Goal: Task Accomplishment & Management: Manage account settings

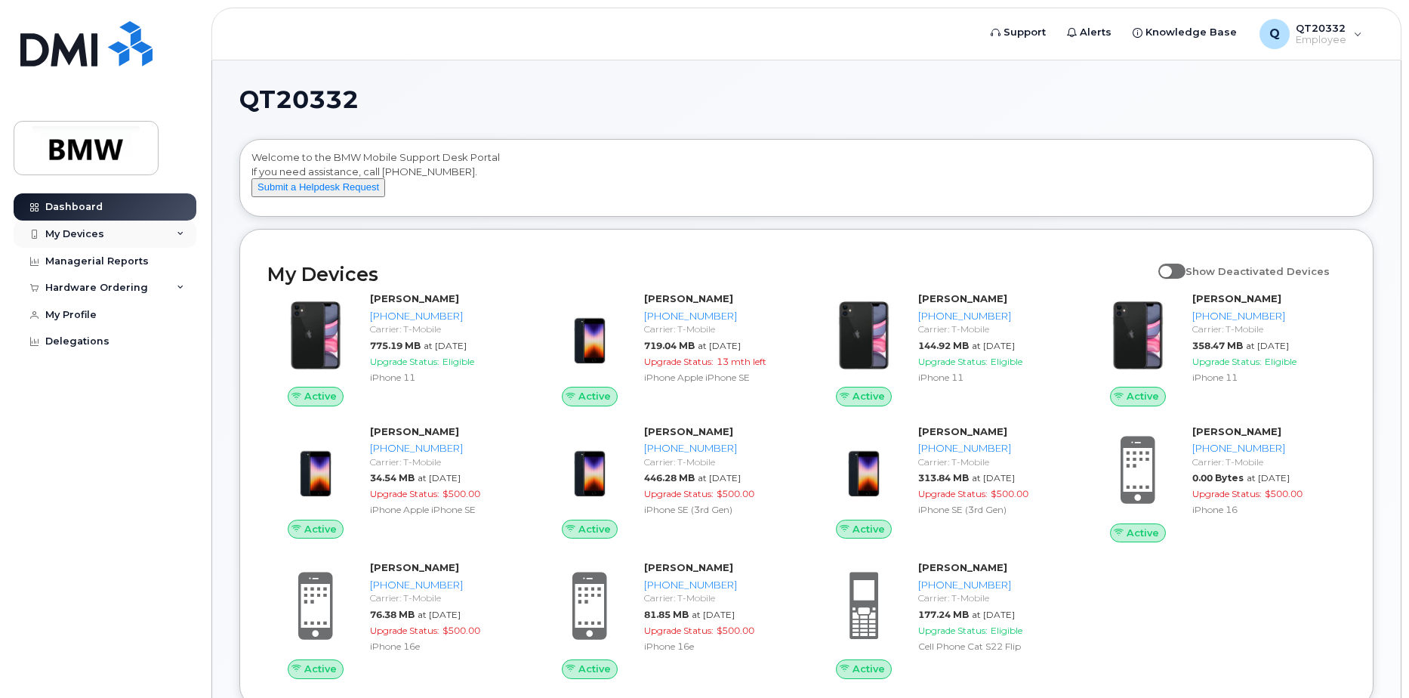
click at [174, 222] on div "My Devices" at bounding box center [105, 234] width 183 height 27
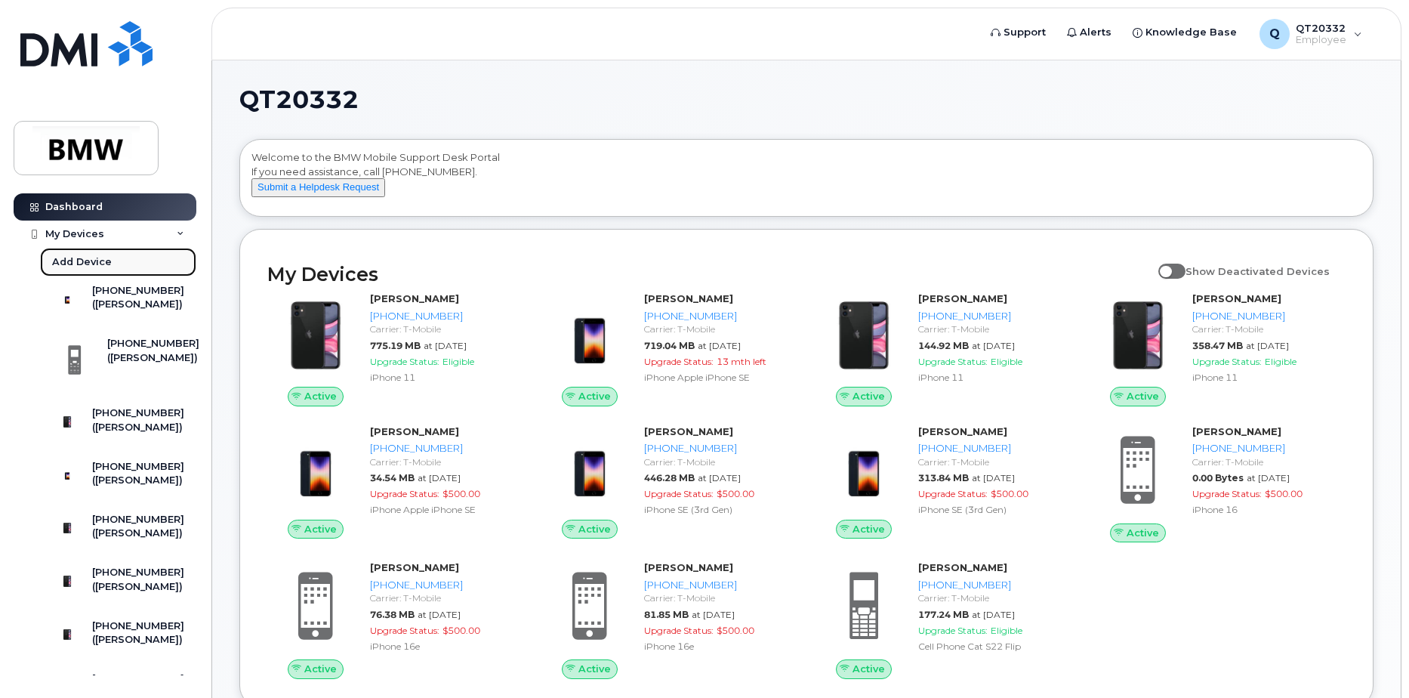
click at [86, 261] on div "Add Device" at bounding box center [82, 262] width 60 height 14
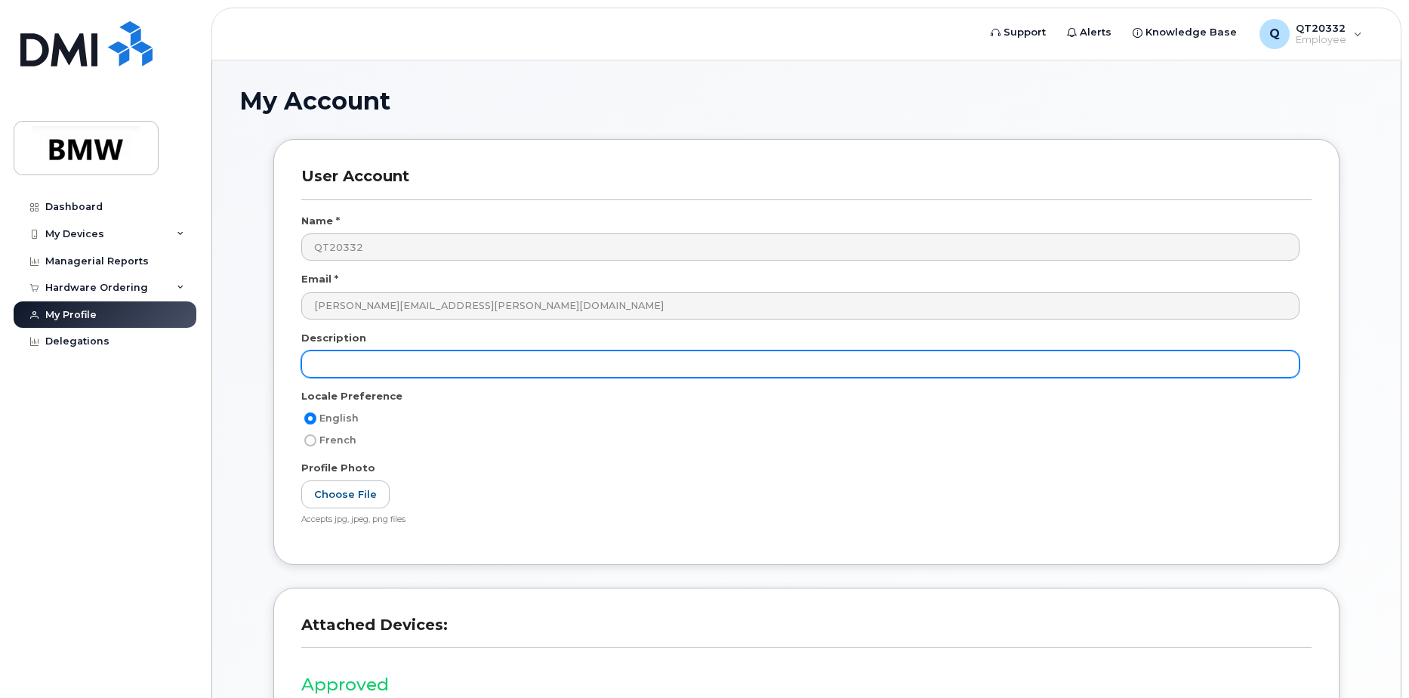
click at [612, 358] on input "text" at bounding box center [800, 363] width 999 height 27
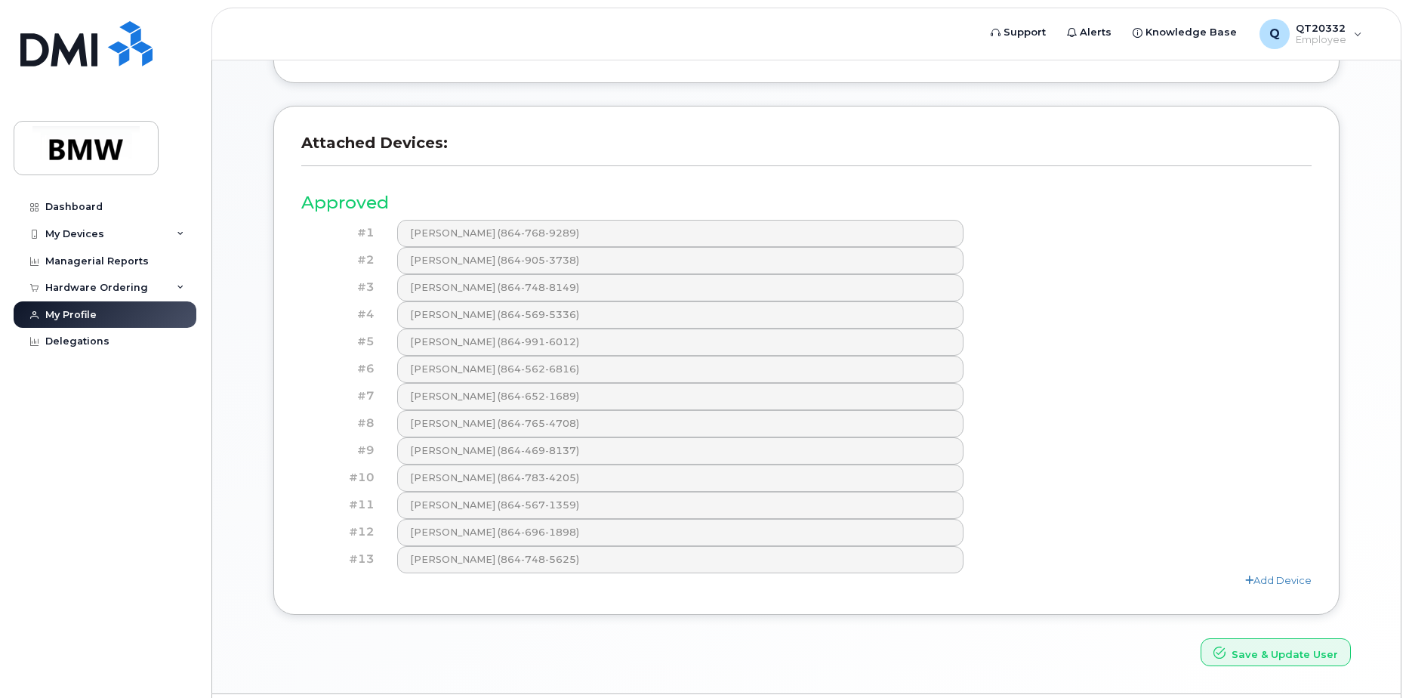
scroll to position [526, 0]
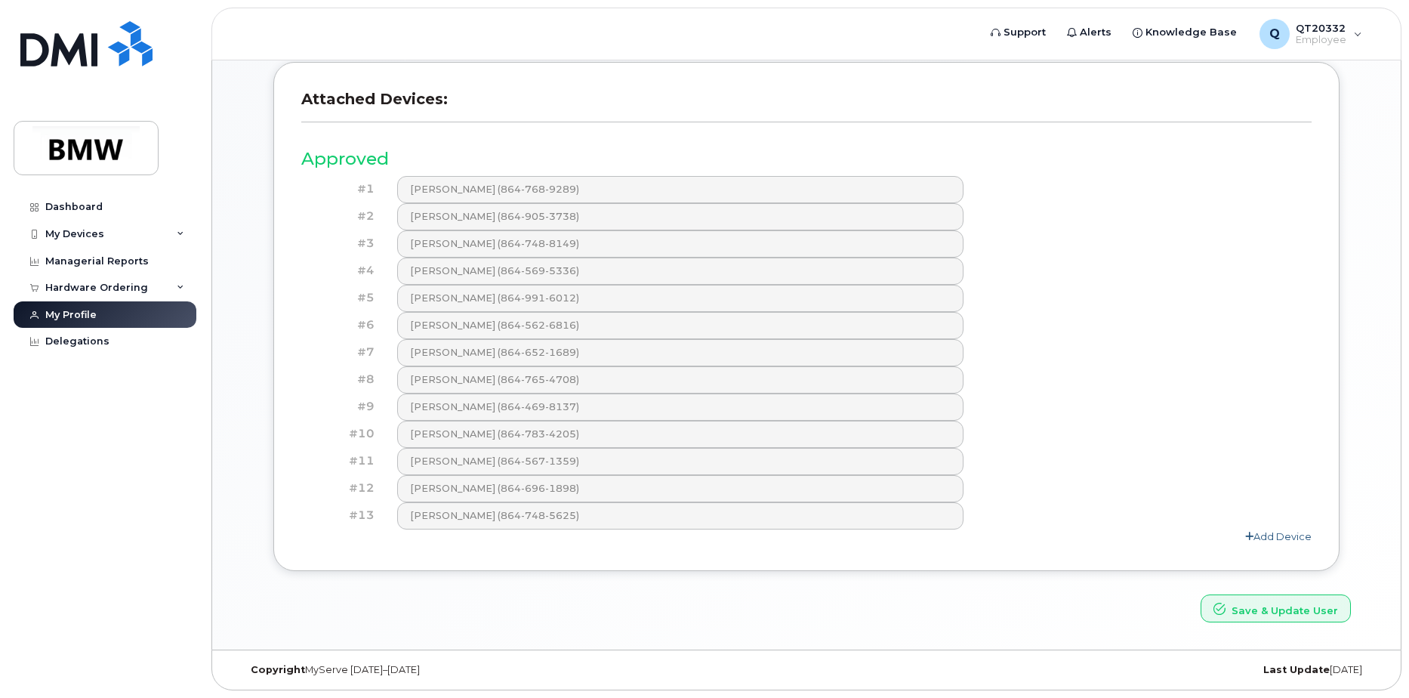
type input "iPhone 16"
click at [1299, 539] on link "Add Device" at bounding box center [1279, 536] width 66 height 12
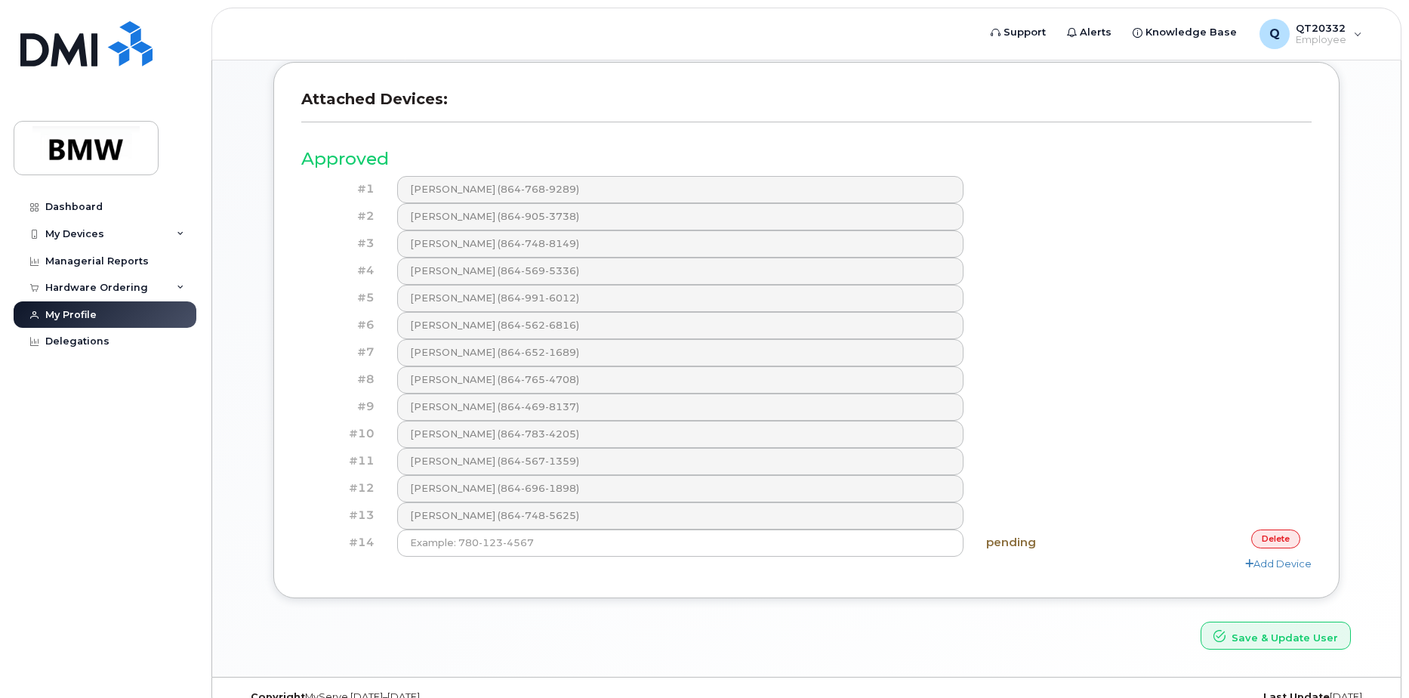
drag, startPoint x: 594, startPoint y: 299, endPoint x: 1119, endPoint y: 315, distance: 525.2
click at [1119, 315] on div "#6 Angie Menegay (864-562-6816)" at bounding box center [806, 325] width 1011 height 27
click at [1286, 564] on link "Add Device" at bounding box center [1279, 563] width 66 height 12
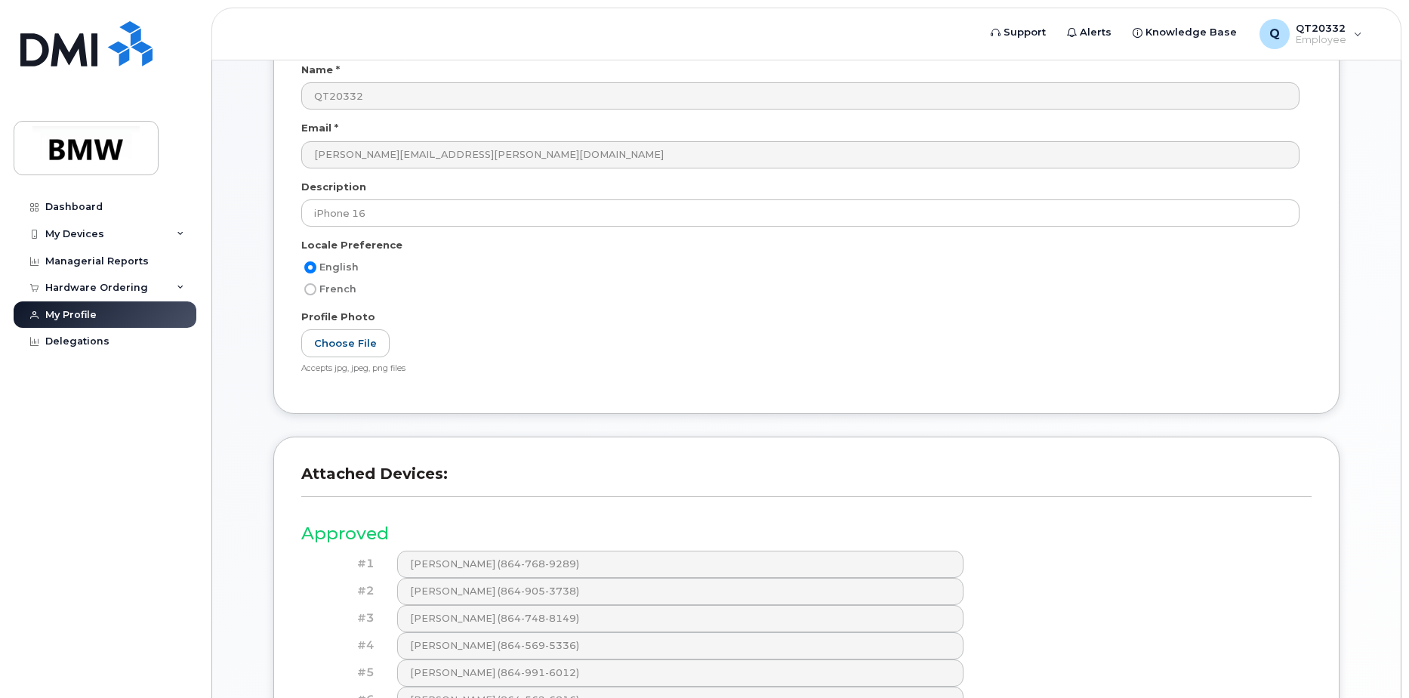
scroll to position [529, 0]
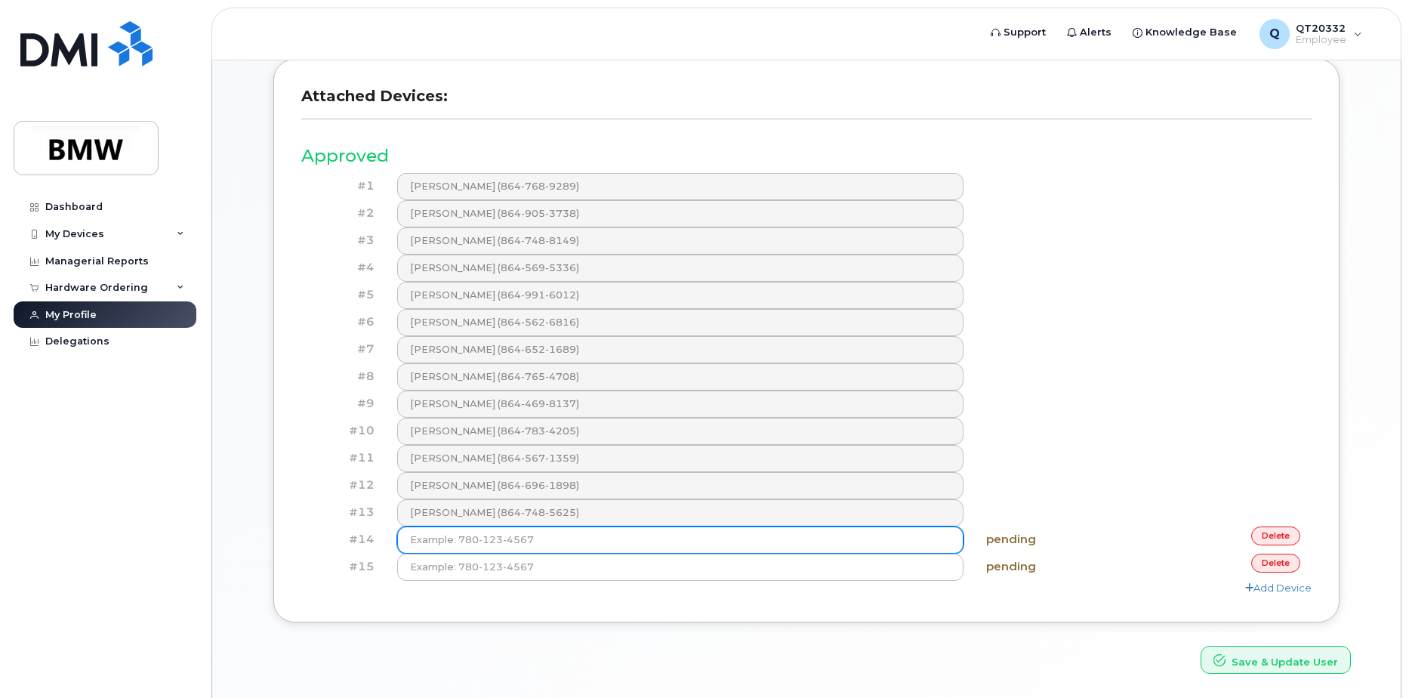
click at [588, 539] on input at bounding box center [680, 539] width 567 height 27
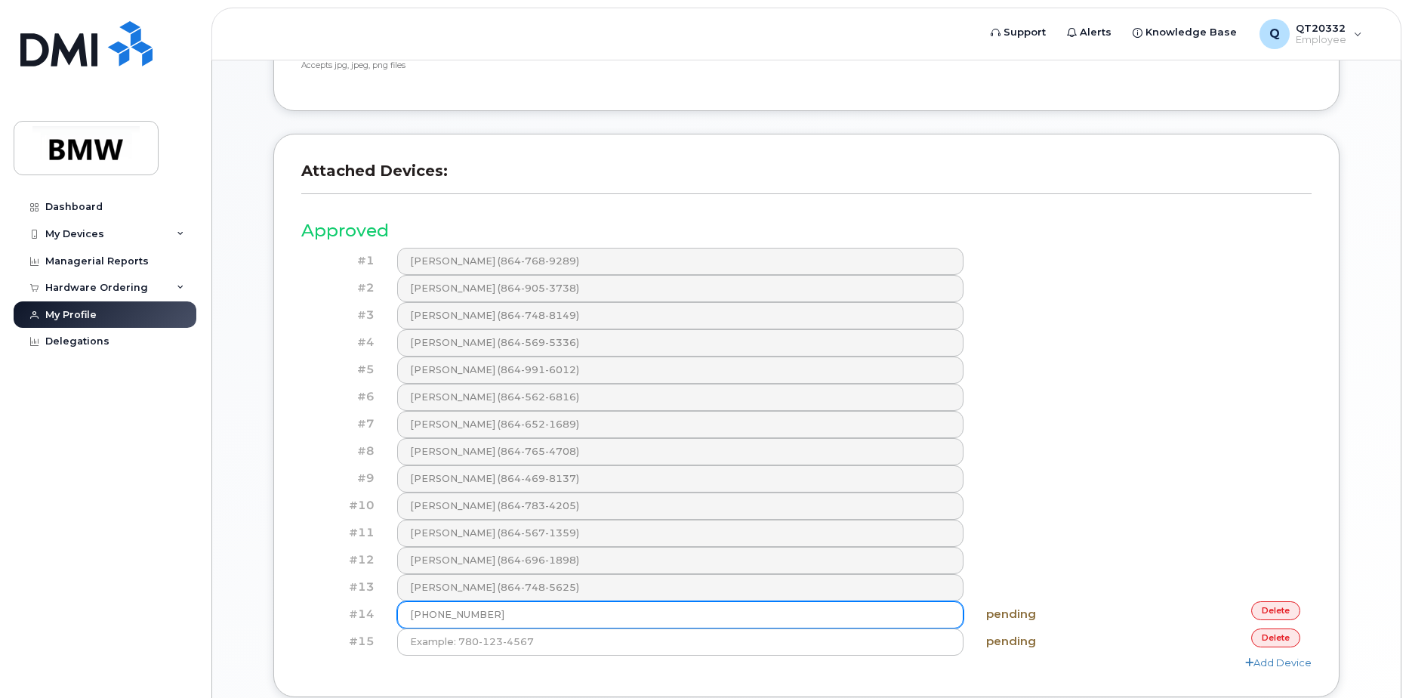
scroll to position [580, 0]
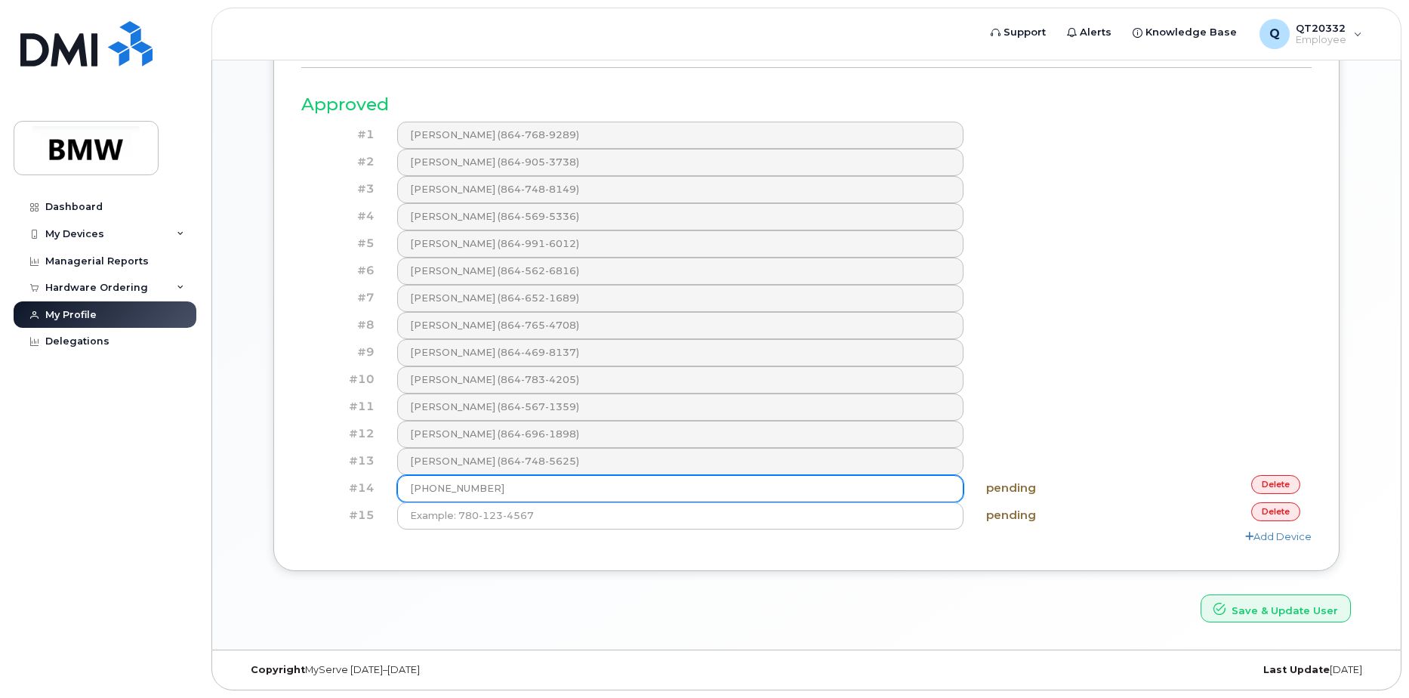
type input "(864) 569-5336"
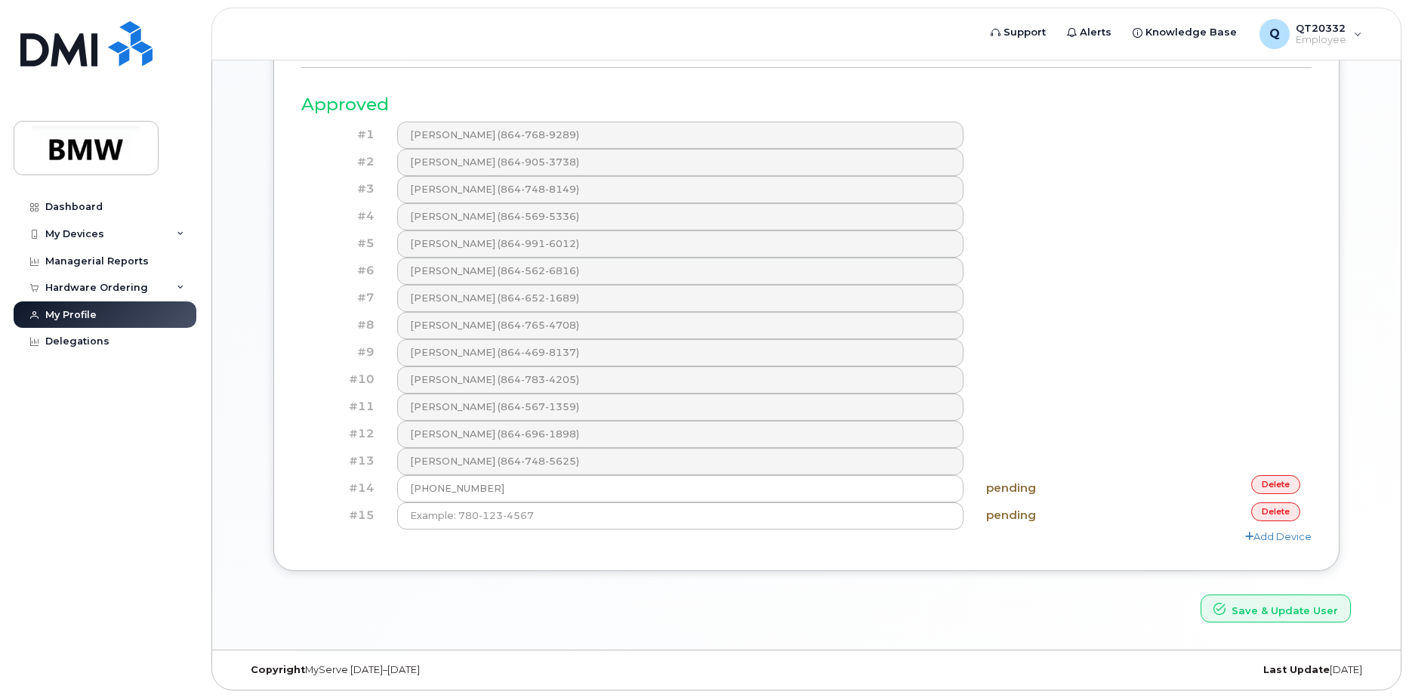
click at [1017, 491] on h4 "pending" at bounding box center [1059, 488] width 146 height 13
click at [1287, 481] on link "delete" at bounding box center [1276, 484] width 49 height 19
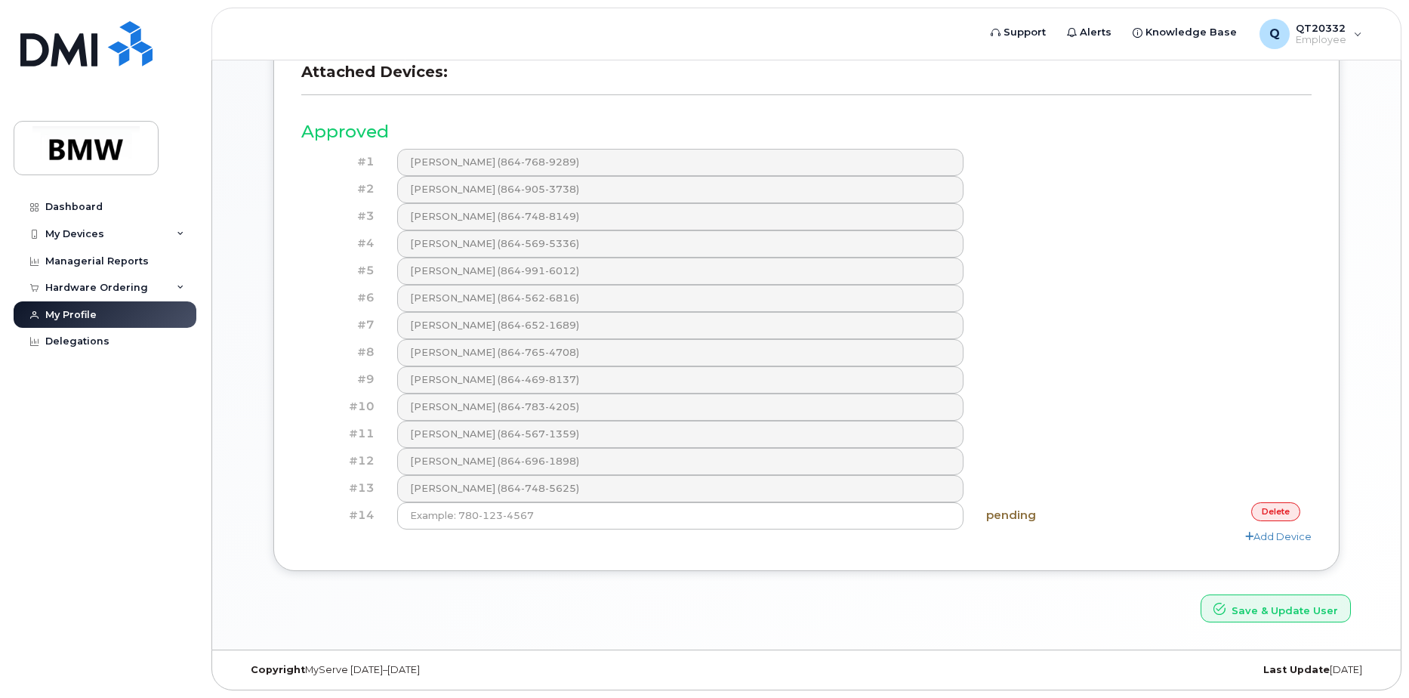
scroll to position [553, 0]
click at [1279, 511] on link "delete" at bounding box center [1276, 511] width 49 height 19
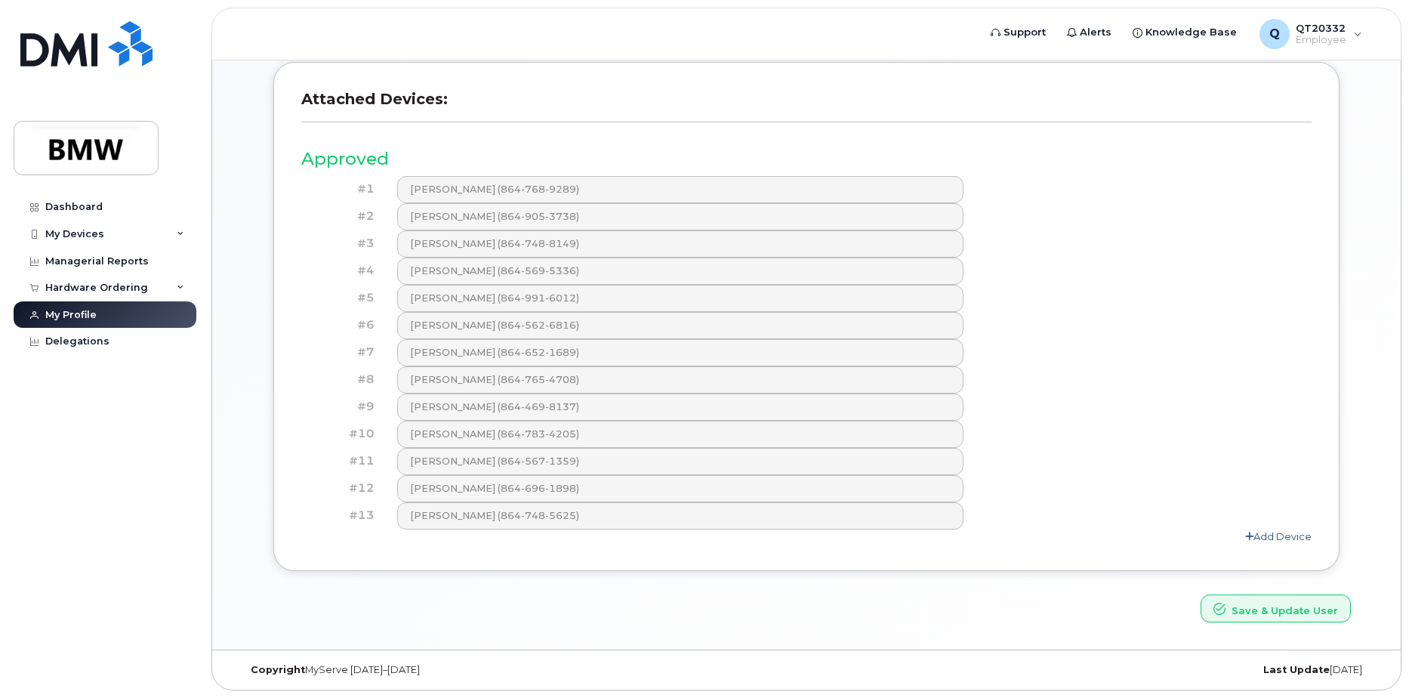
click at [1276, 536] on link "Add Device" at bounding box center [1279, 536] width 66 height 12
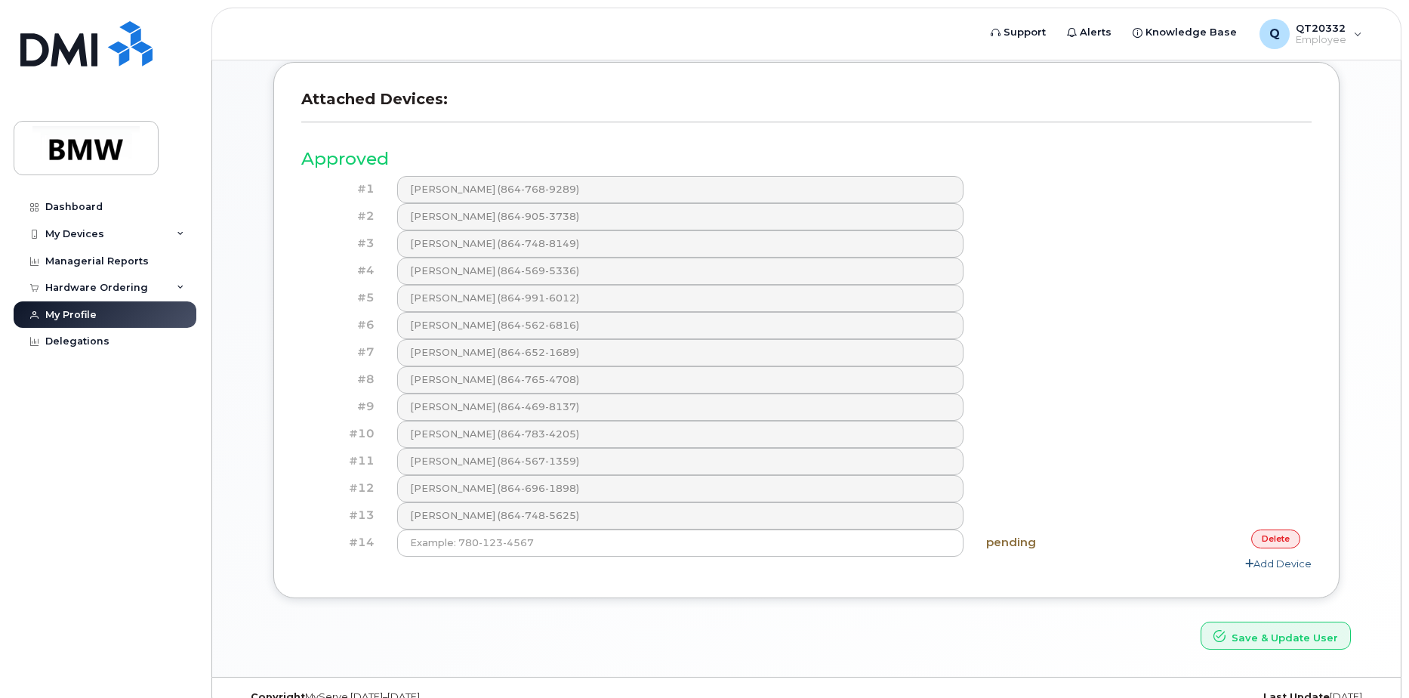
scroll to position [553, 0]
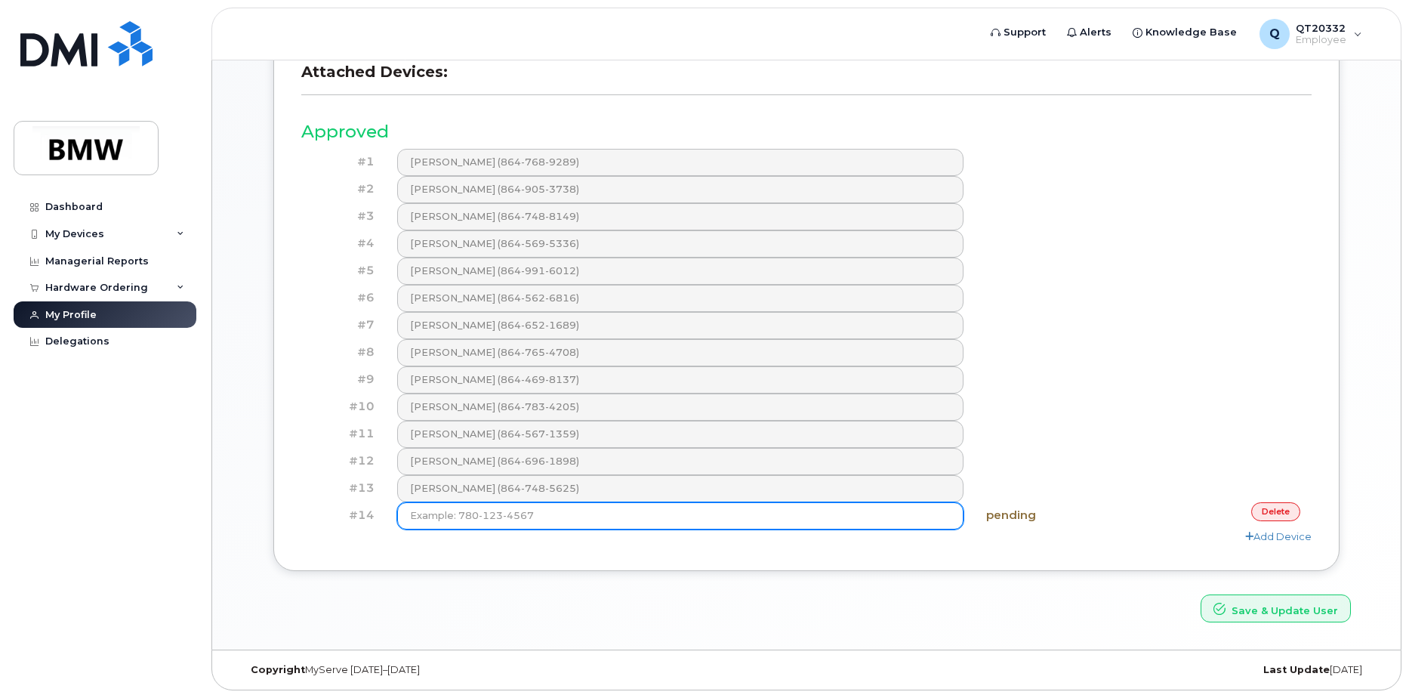
click at [551, 517] on input at bounding box center [680, 515] width 567 height 27
type input "(864) 569-5336"
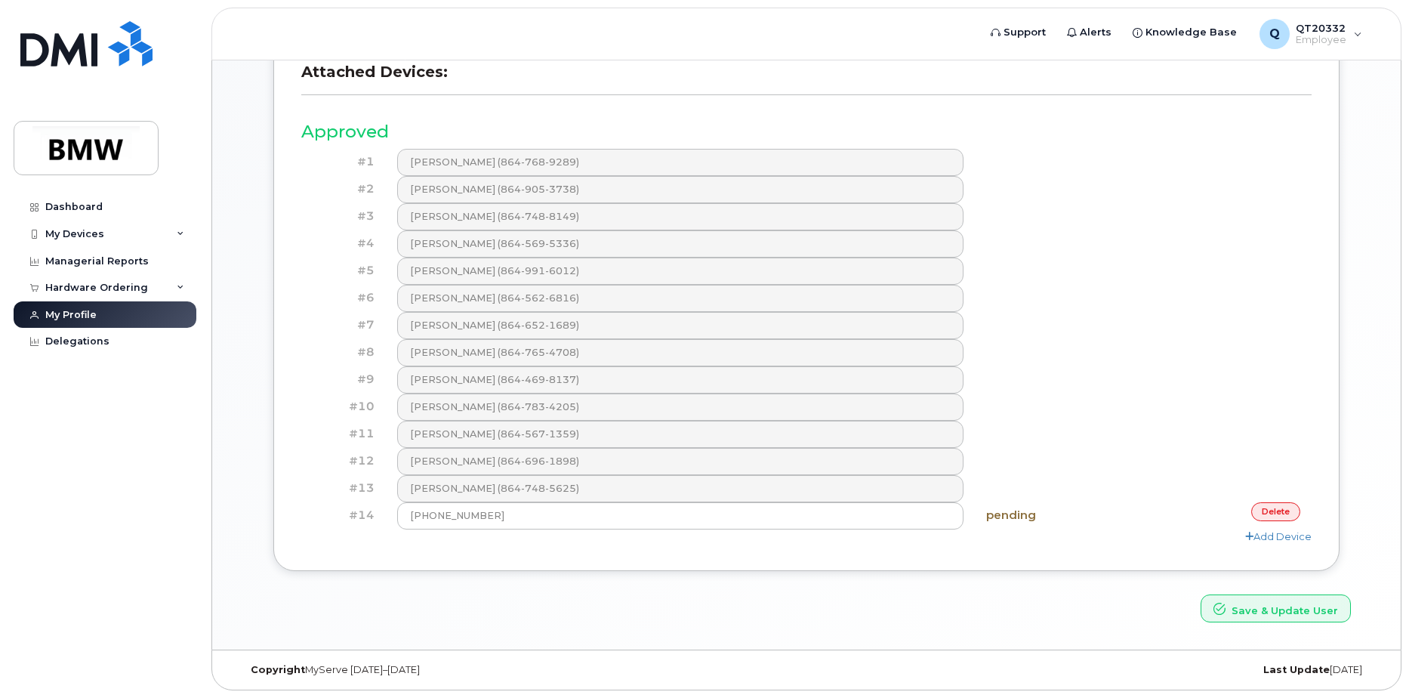
click at [1030, 516] on h4 "pending" at bounding box center [1059, 515] width 146 height 13
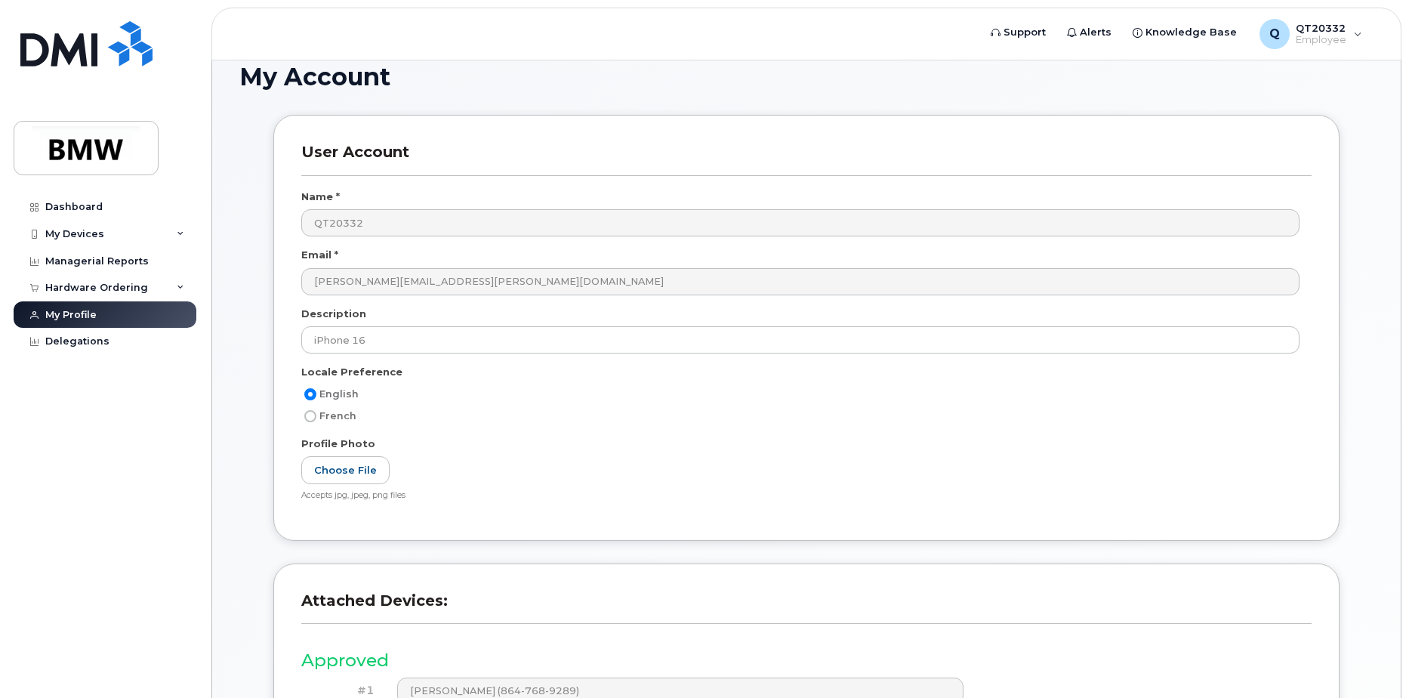
scroll to position [0, 0]
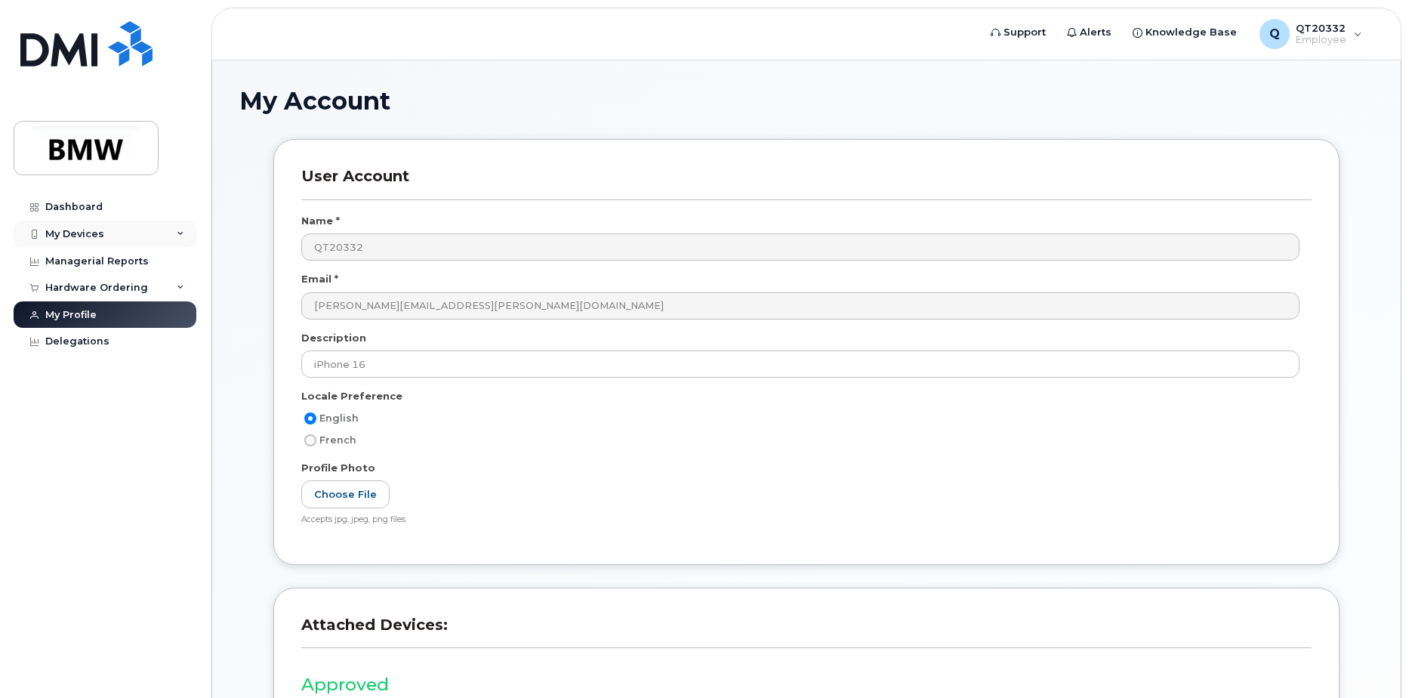
click at [176, 234] on div "My Devices" at bounding box center [105, 234] width 183 height 27
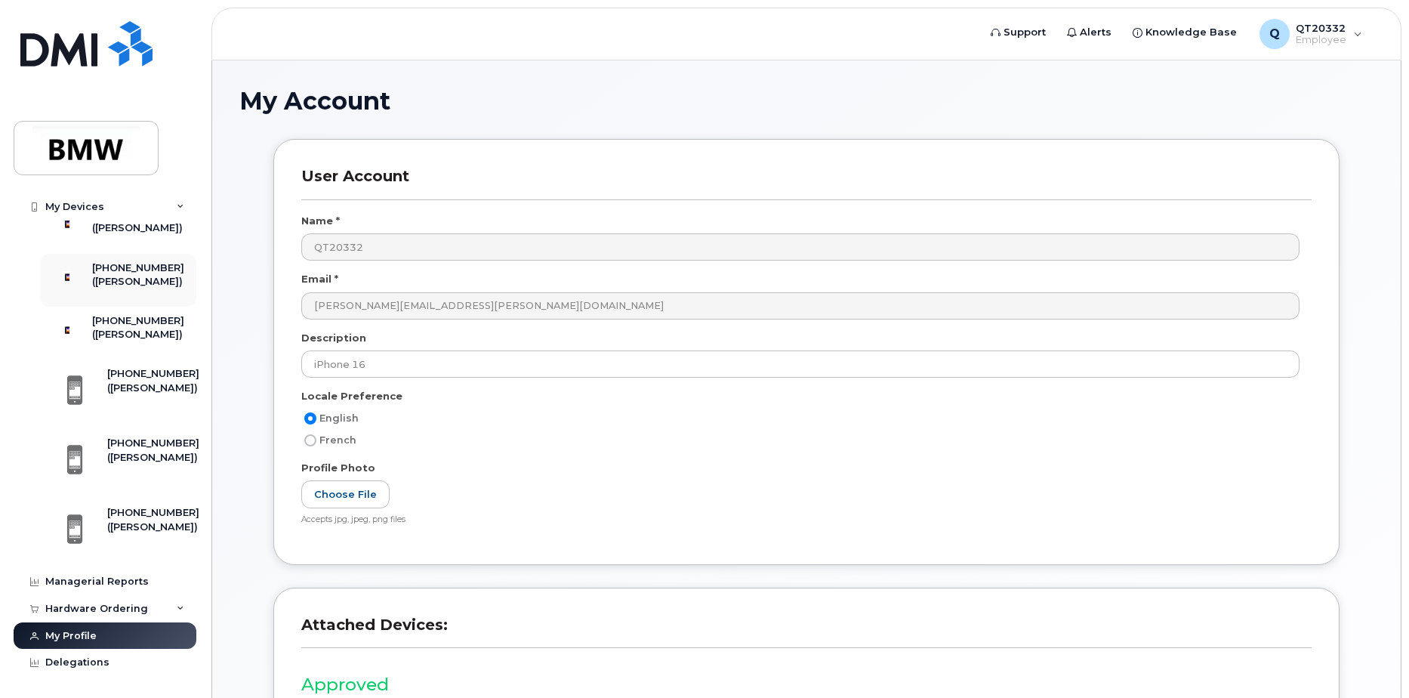
scroll to position [573, 0]
click at [179, 607] on icon at bounding box center [181, 609] width 8 height 8
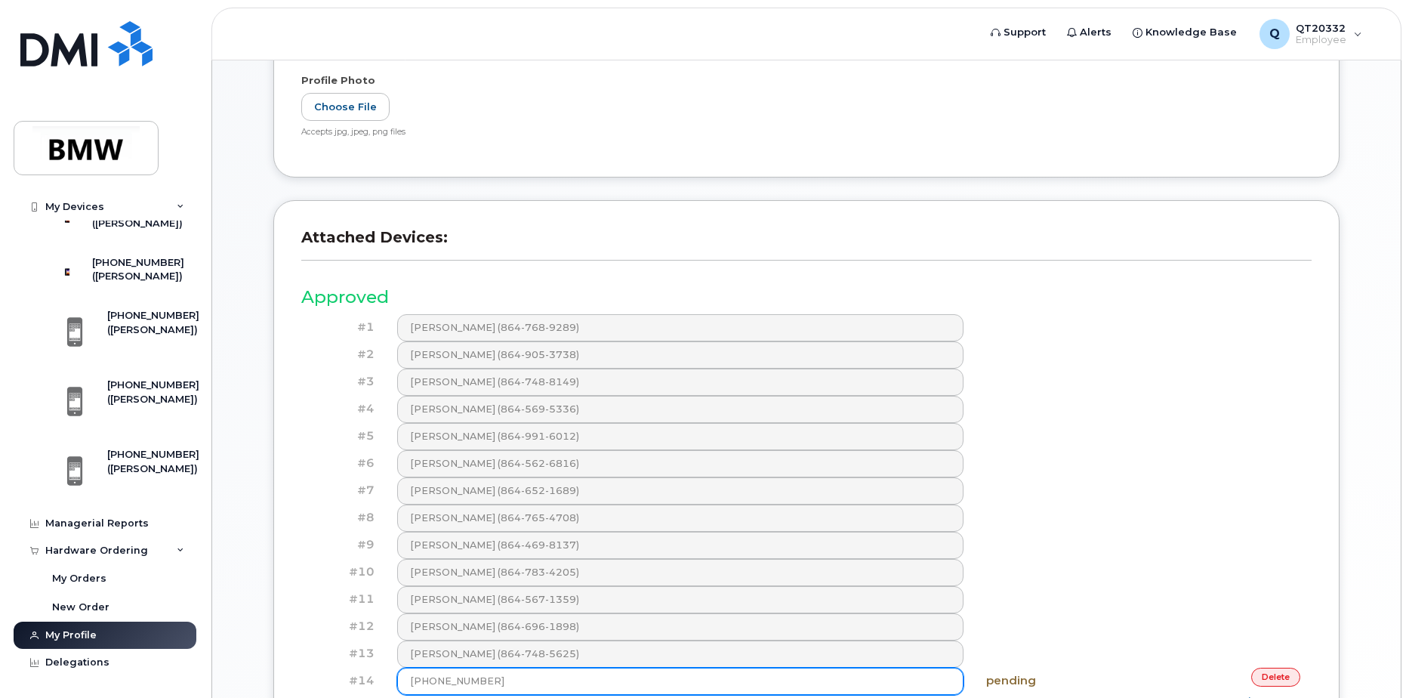
scroll to position [529, 0]
